Goal: Feedback & Contribution: Submit feedback/report problem

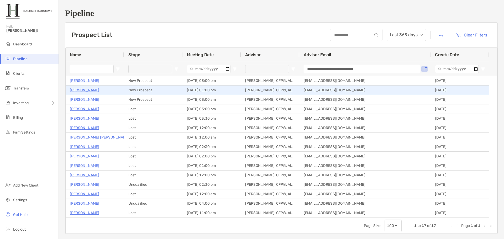
click at [82, 89] on p "[PERSON_NAME]" at bounding box center [84, 90] width 29 height 7
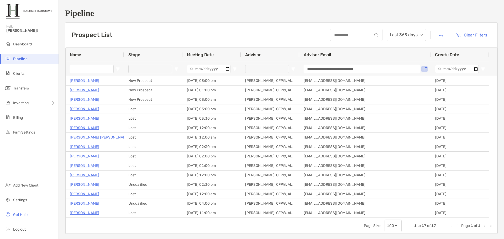
click at [268, 17] on h1 "Pipeline" at bounding box center [281, 13] width 433 height 10
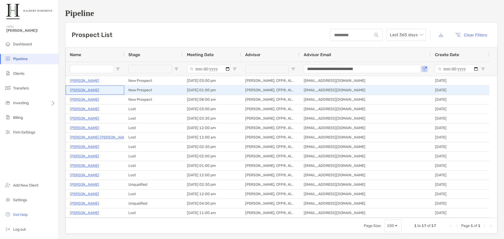
click at [75, 90] on p "[PERSON_NAME]" at bounding box center [84, 90] width 29 height 7
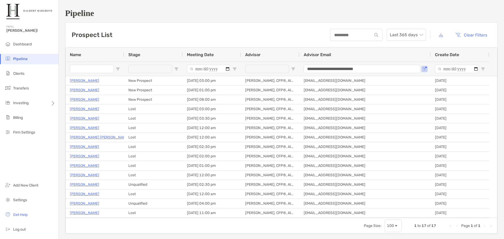
drag, startPoint x: 203, startPoint y: 20, endPoint x: 221, endPoint y: 1, distance: 26.0
click at [204, 19] on div "**********" at bounding box center [282, 121] width 446 height 243
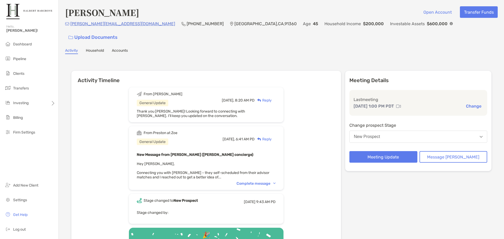
click at [366, 45] on div "Paul Ferro Open Account Transfer Funds Paul@5nerdssoftware.com (805) 217-5224 T…" at bounding box center [282, 142] width 446 height 284
drag, startPoint x: 124, startPoint y: 28, endPoint x: 71, endPoint y: 28, distance: 53.3
click at [71, 28] on div "Paul@5nerdssoftware.com (805) 217-5224 Thousand Oaks , CA , 91360 Age 45 Househ…" at bounding box center [281, 31] width 433 height 23
copy p "[PERSON_NAME][EMAIL_ADDRESS][DOMAIN_NAME]"
click at [308, 59] on div "Activity Timeline From Jake General Update Today, 8:20 AM PD Reply Thank you Pr…" at bounding box center [281, 168] width 433 height 218
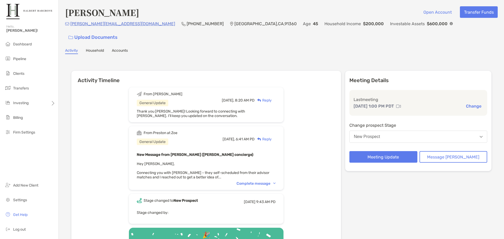
click at [267, 47] on div "Paul Ferro Open Account Transfer Funds Paul@5nerdssoftware.com (805) 217-5224 T…" at bounding box center [282, 142] width 446 height 284
click at [251, 11] on div "Paul Ferro Open Account Transfer Funds" at bounding box center [281, 12] width 433 height 12
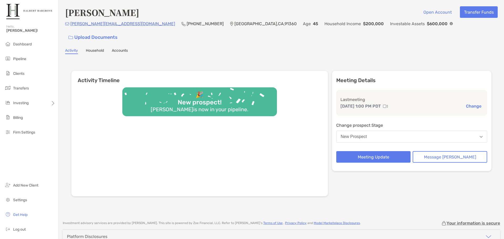
click at [324, 59] on div "Activity Timeline 🎉 New prospect! Paul Ferro is now in your pipeline. Meeting D…" at bounding box center [281, 134] width 433 height 150
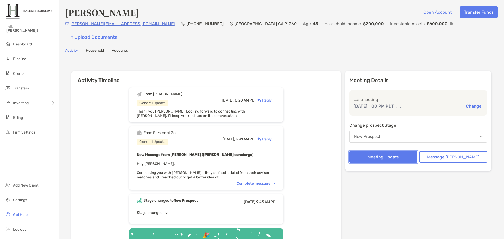
click at [399, 151] on button "Meeting Update" at bounding box center [384, 157] width 68 height 12
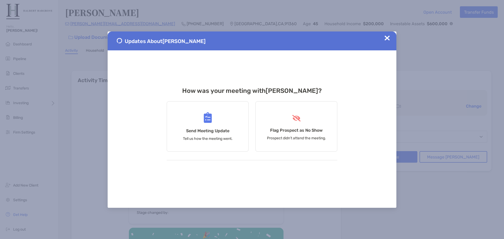
click at [248, 71] on div "How was your meeting with Paul ? Send Meeting Update Tell us how the meeting we…" at bounding box center [252, 129] width 171 height 158
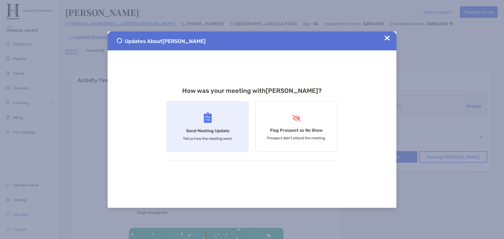
click at [221, 133] on h4 "Send Meeting Update" at bounding box center [207, 130] width 43 height 5
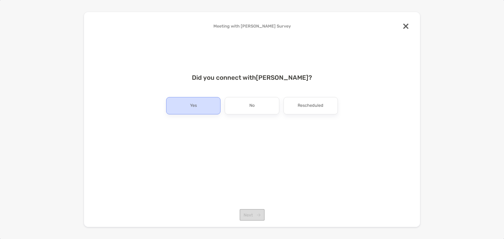
click at [197, 111] on div "Yes" at bounding box center [193, 105] width 54 height 17
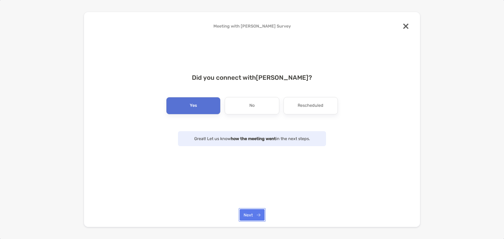
click at [263, 217] on button "Next" at bounding box center [252, 215] width 25 height 12
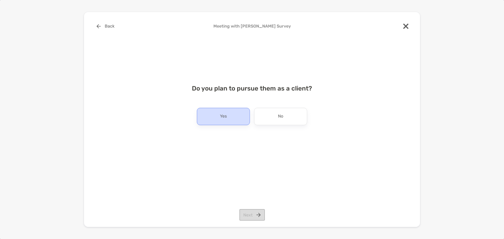
click at [234, 114] on div "Yes" at bounding box center [223, 116] width 53 height 17
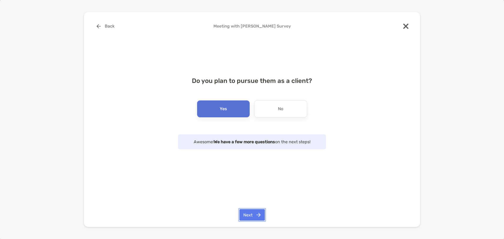
click at [257, 218] on button "Next" at bounding box center [252, 215] width 25 height 12
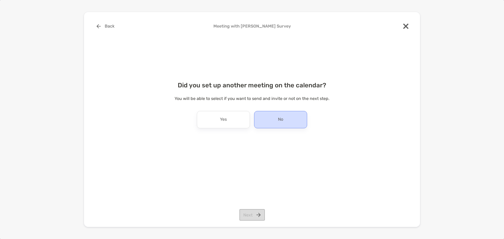
click at [292, 119] on div "No" at bounding box center [280, 119] width 53 height 17
click at [261, 216] on button "Next" at bounding box center [252, 215] width 25 height 12
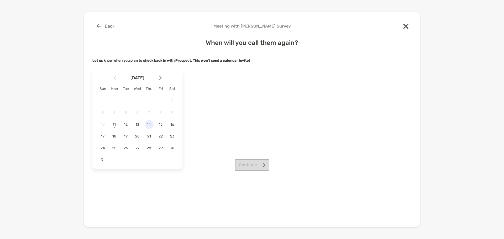
click at [148, 124] on span "14" at bounding box center [149, 124] width 9 height 4
click at [254, 171] on div "Back Meeting with Paul Ferro Survey When will you call them again? Let us know …" at bounding box center [251, 104] width 319 height 168
click at [255, 166] on button "Continue" at bounding box center [252, 165] width 34 height 12
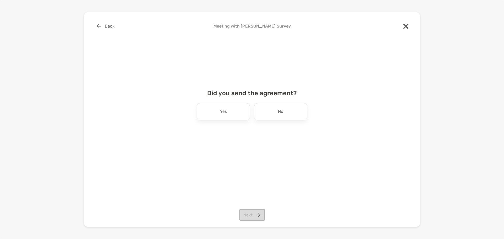
drag, startPoint x: 275, startPoint y: 113, endPoint x: 263, endPoint y: 175, distance: 63.4
click at [276, 112] on div "No" at bounding box center [280, 111] width 53 height 17
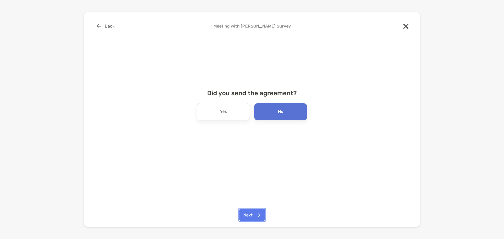
click at [254, 216] on button "Next" at bounding box center [252, 215] width 25 height 12
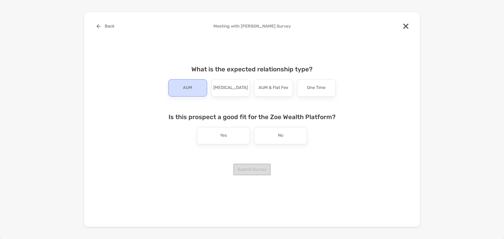
click at [199, 88] on div "AUM" at bounding box center [187, 87] width 39 height 17
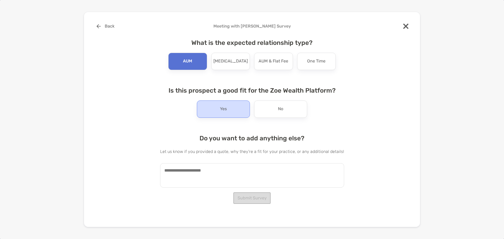
click at [232, 115] on div "Yes" at bounding box center [223, 109] width 53 height 17
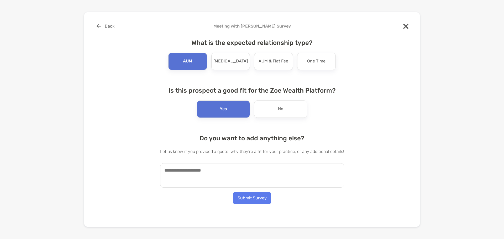
click at [233, 180] on textarea at bounding box center [252, 175] width 184 height 24
type textarea "*"
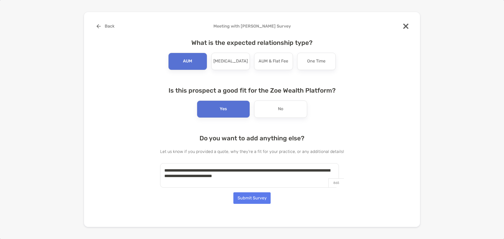
click at [273, 177] on textarea "**********" at bounding box center [249, 175] width 179 height 24
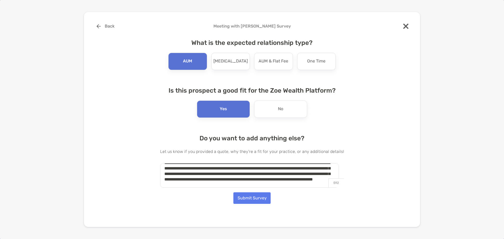
scroll to position [13, 0]
click at [300, 175] on textarea "**********" at bounding box center [249, 175] width 179 height 24
click at [238, 186] on textarea "**********" at bounding box center [249, 175] width 179 height 24
click at [271, 177] on textarea "**********" at bounding box center [249, 175] width 179 height 24
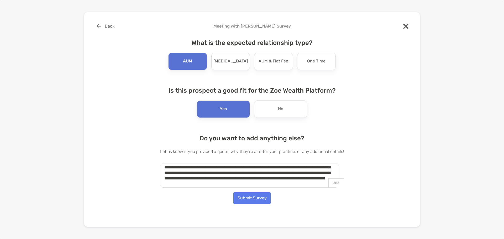
click at [230, 179] on textarea "**********" at bounding box center [249, 175] width 179 height 24
click at [283, 179] on textarea "**********" at bounding box center [249, 175] width 179 height 24
click at [309, 173] on textarea "**********" at bounding box center [249, 175] width 179 height 24
type textarea "**********"
click at [259, 198] on button "Submit Survey" at bounding box center [252, 199] width 37 height 12
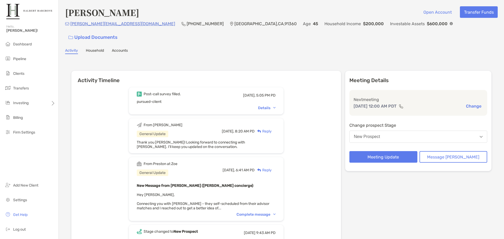
click at [230, 59] on div "Activity Timeline Post-call survey filled. Today, 5:05 PM PD pursued-client Det…" at bounding box center [281, 183] width 433 height 249
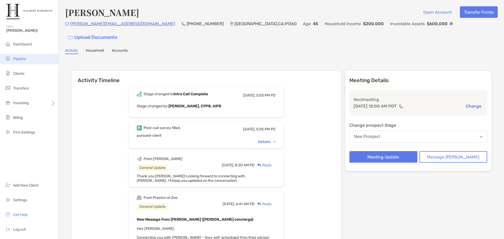
click at [28, 57] on li "Pipeline" at bounding box center [29, 59] width 59 height 11
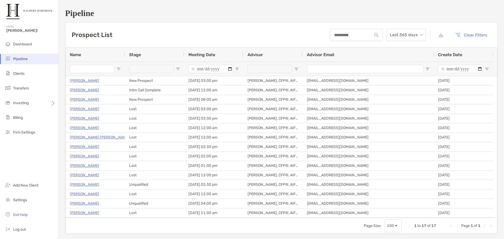
type input "**********"
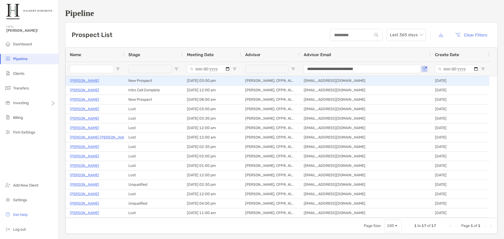
click at [85, 82] on p "[PERSON_NAME]" at bounding box center [84, 80] width 29 height 7
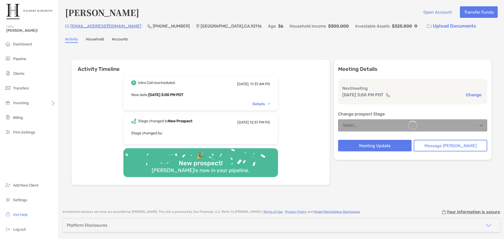
click at [415, 25] on img at bounding box center [416, 25] width 3 height 3
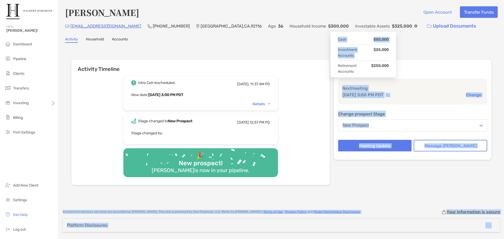
drag, startPoint x: 380, startPoint y: 54, endPoint x: 396, endPoint y: 55, distance: 16.1
click at [396, 55] on body "Hello, [PERSON_NAME]! Dashboard Pipeline Clients Transfers Investing Billing Fi…" at bounding box center [252, 119] width 504 height 239
click at [396, 55] on div "Activity Timeline Intro Call rescheduled. [DATE], 11:37 AM PD New date : [DATE]…" at bounding box center [281, 122] width 420 height 137
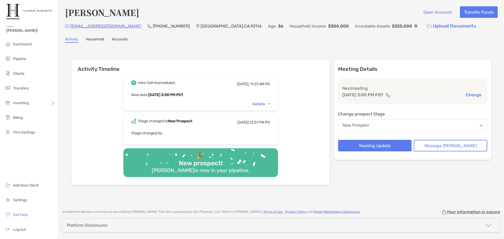
drag, startPoint x: 380, startPoint y: 50, endPoint x: 376, endPoint y: 47, distance: 5.0
click at [380, 50] on div "Activity Timeline Intro Call rescheduled. [DATE], 11:37 AM PD New date : [DATE]…" at bounding box center [281, 123] width 433 height 150
click at [362, 23] on div "Investable Assets $325,000" at bounding box center [386, 25] width 62 height 11
click at [415, 26] on img at bounding box center [416, 25] width 3 height 3
click at [241, 45] on div "[PERSON_NAME] Open Account Transfer Funds [EMAIL_ADDRESS][DOMAIN_NAME] (614) 35…" at bounding box center [282, 102] width 446 height 204
